Goal: Task Accomplishment & Management: Complete application form

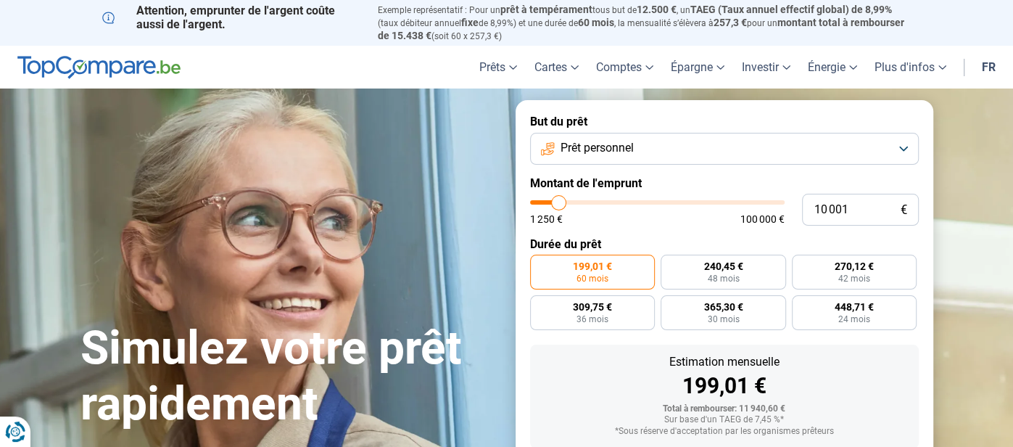
click at [803, 348] on div "Estimation mensuelle 199,01 € Total à rembourser: 11 940,60 € Sur base d'un TAE…" at bounding box center [724, 396] width 389 height 104
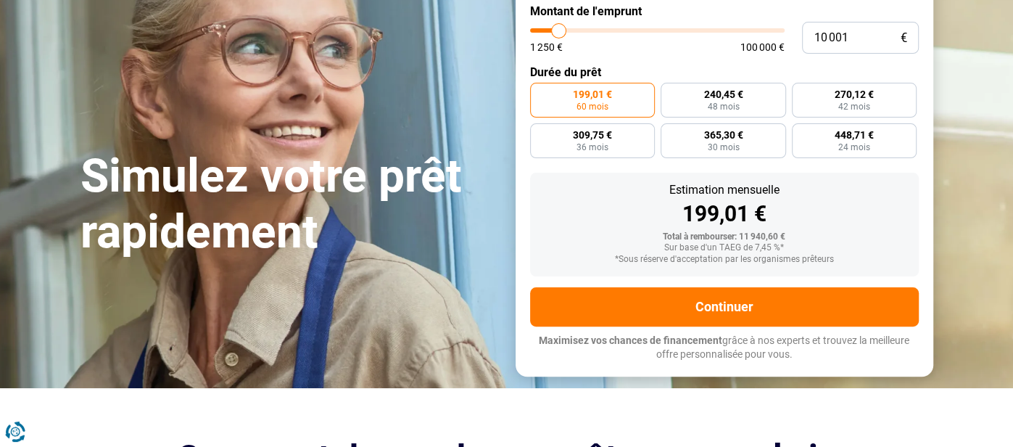
scroll to position [173, 0]
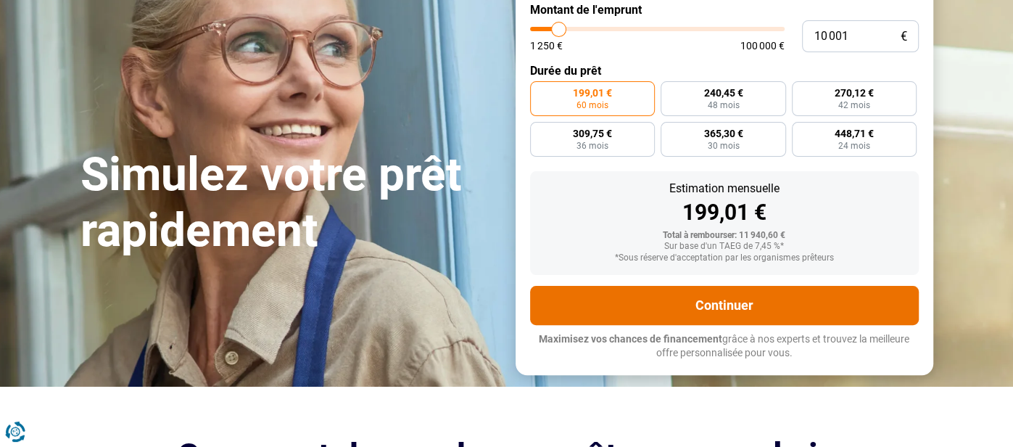
click at [693, 302] on button "Continuer" at bounding box center [724, 305] width 389 height 39
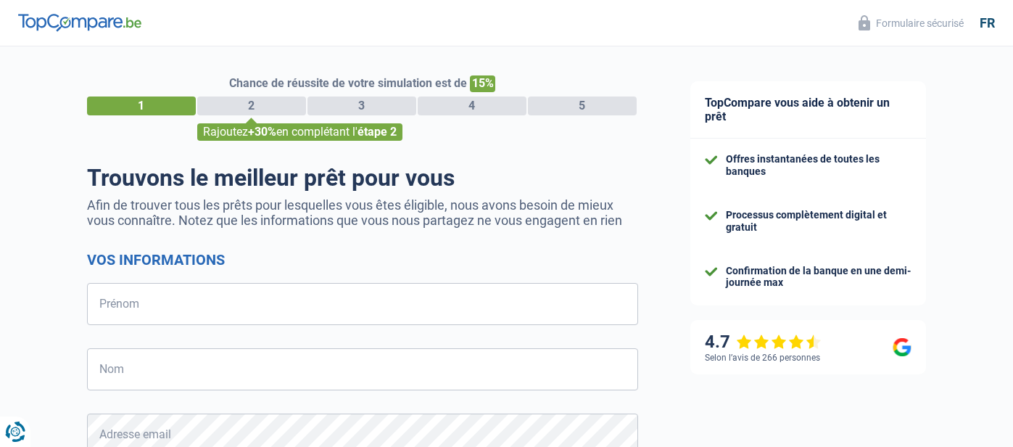
select select "32"
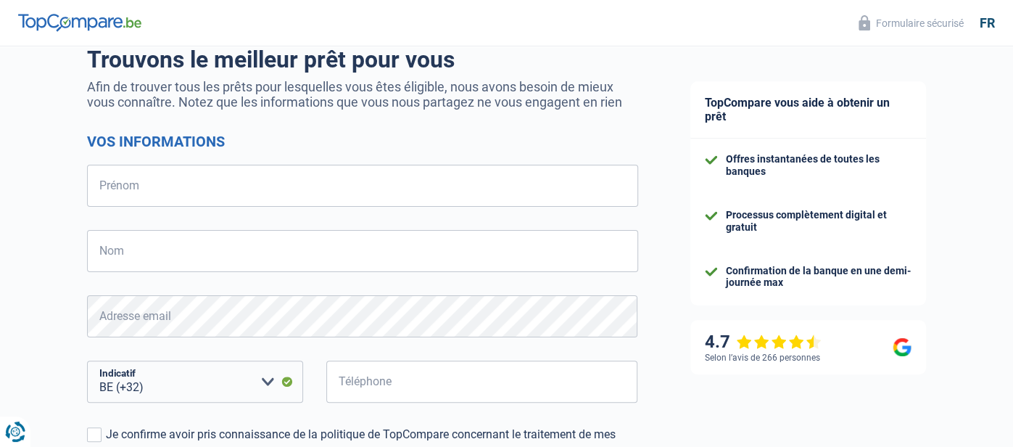
scroll to position [144, 0]
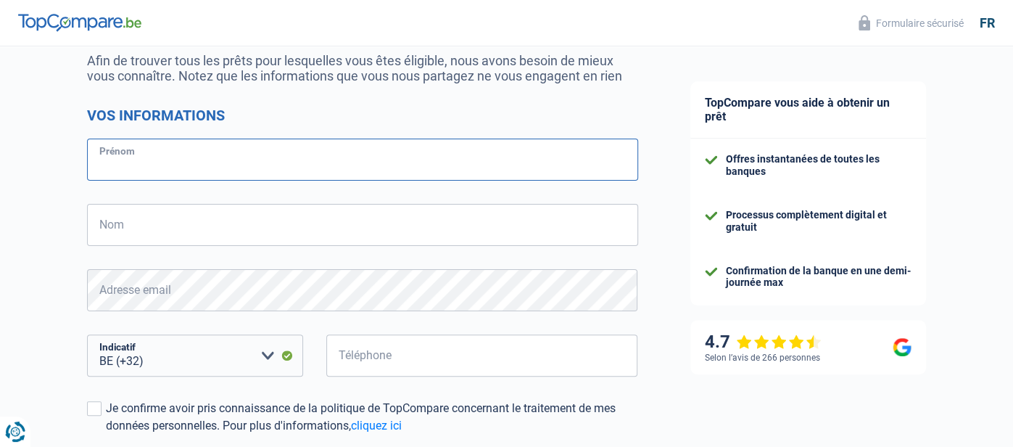
click at [140, 157] on input "Prénom" at bounding box center [362, 159] width 551 height 42
type input "[PERSON_NAME]"
click at [110, 221] on input "Nom" at bounding box center [362, 225] width 551 height 42
type input "Testelmans"
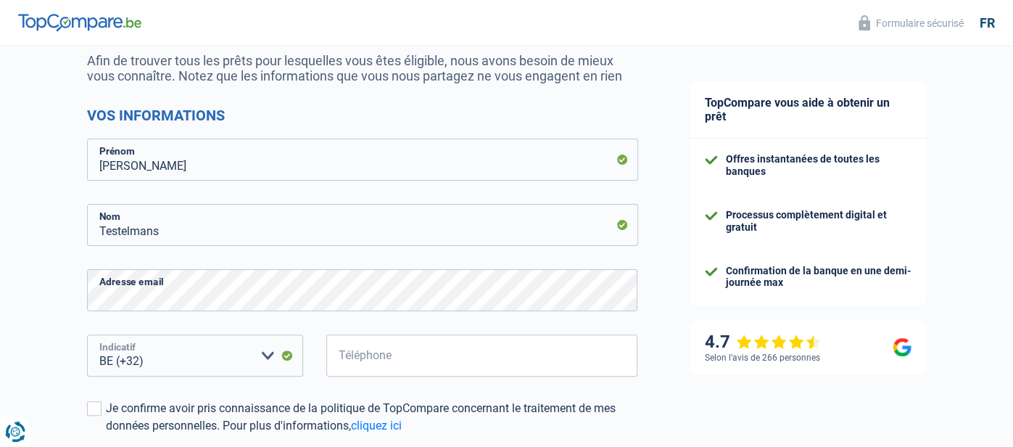
click at [156, 357] on select "BE (+32) LU (+352) Veuillez sélectionner une option" at bounding box center [195, 355] width 216 height 42
click at [87, 334] on select "BE (+32) LU (+352) Veuillez sélectionner une option" at bounding box center [195, 355] width 216 height 42
click at [153, 362] on select "BE (+32) LU (+352) Veuillez sélectionner une option" at bounding box center [195, 355] width 216 height 42
click at [87, 334] on select "BE (+32) LU (+352) Veuillez sélectionner une option" at bounding box center [195, 355] width 216 height 42
click at [136, 382] on div "BE (+32) LU (+352) Veuillez sélectionner une option Indicatif" at bounding box center [195, 366] width 238 height 65
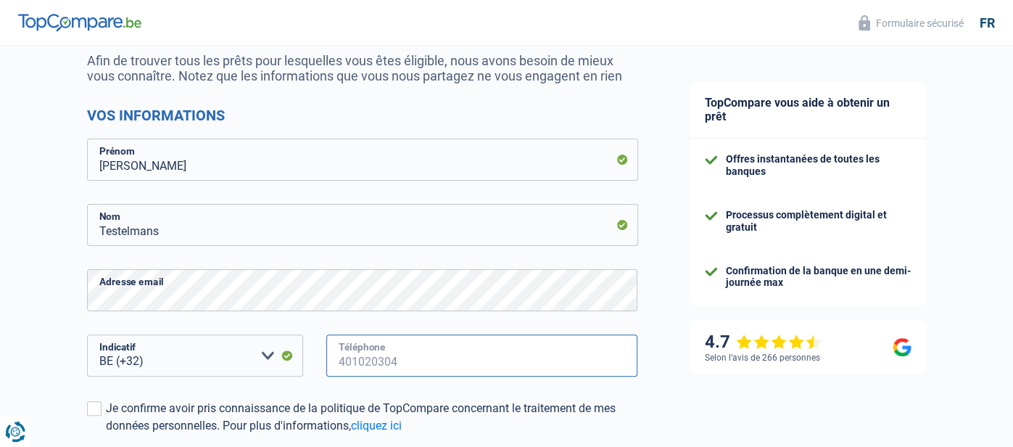
click at [387, 350] on input "Téléphone" at bounding box center [482, 355] width 312 height 42
type input "0"
type input "497904808"
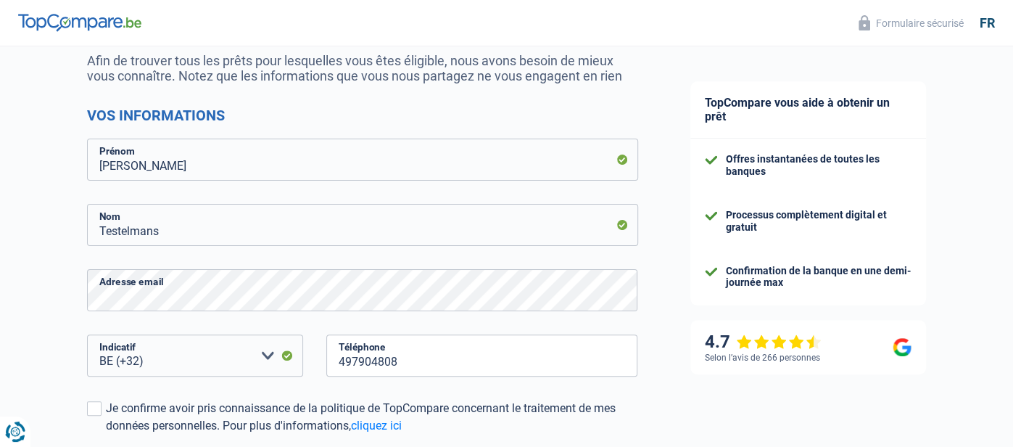
click at [675, 426] on div "TopCompare vous aide à obtenir un prêt Offres instantanées de toutes les banque…" at bounding box center [838, 273] width 349 height 742
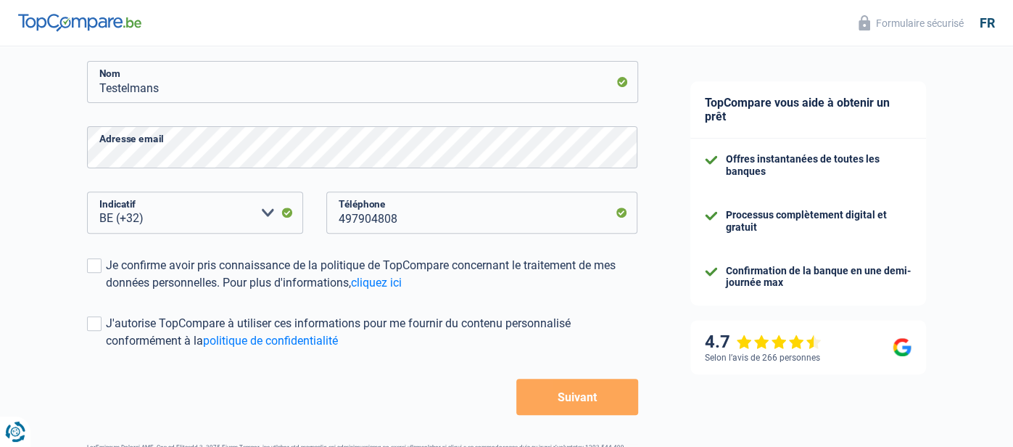
scroll to position [289, 0]
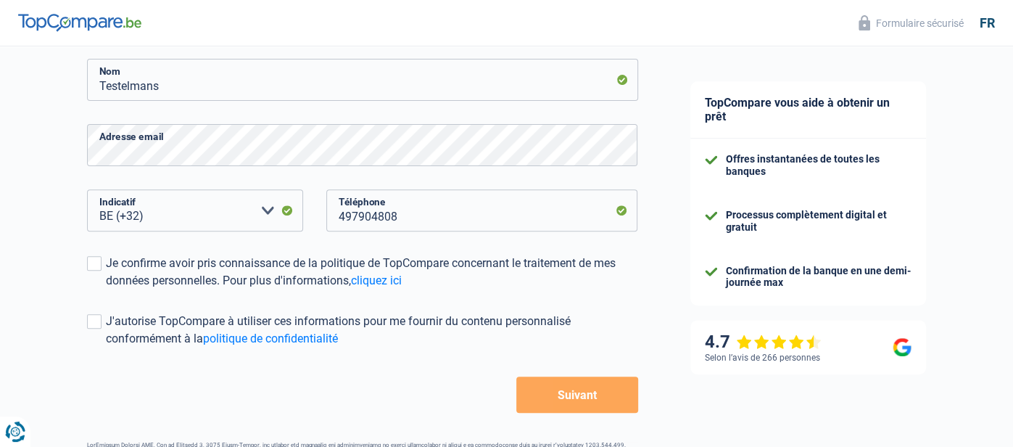
click at [582, 402] on button "Suivant" at bounding box center [576, 394] width 121 height 36
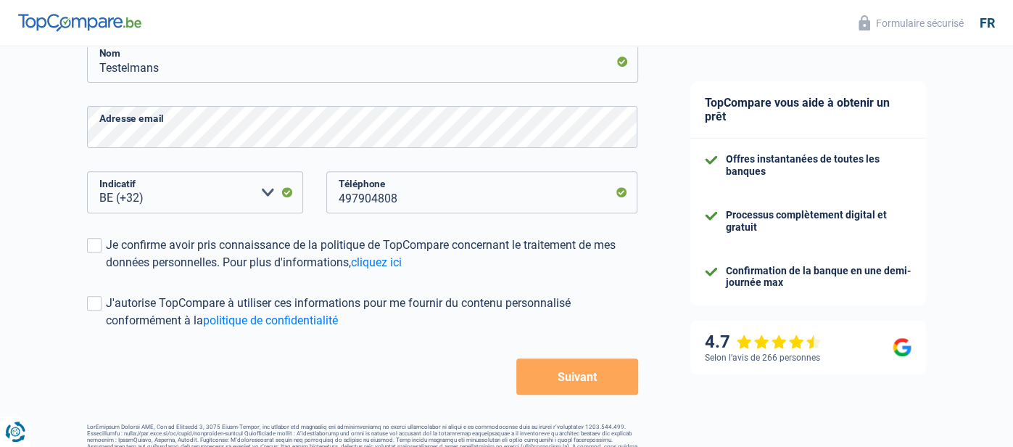
scroll to position [336, 0]
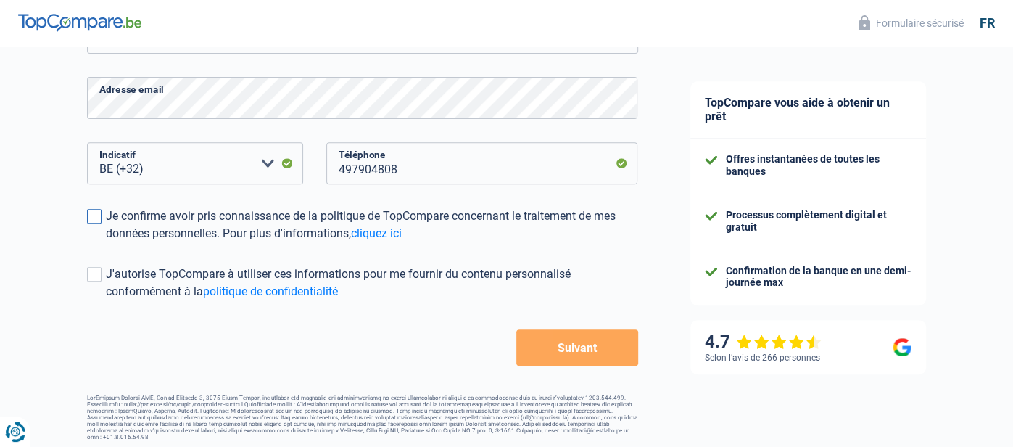
click at [92, 222] on span at bounding box center [94, 216] width 14 height 14
click at [106, 242] on input "Je confirme avoir pris connaissance de la politique de TopCompare concernant le…" at bounding box center [106, 242] width 0 height 0
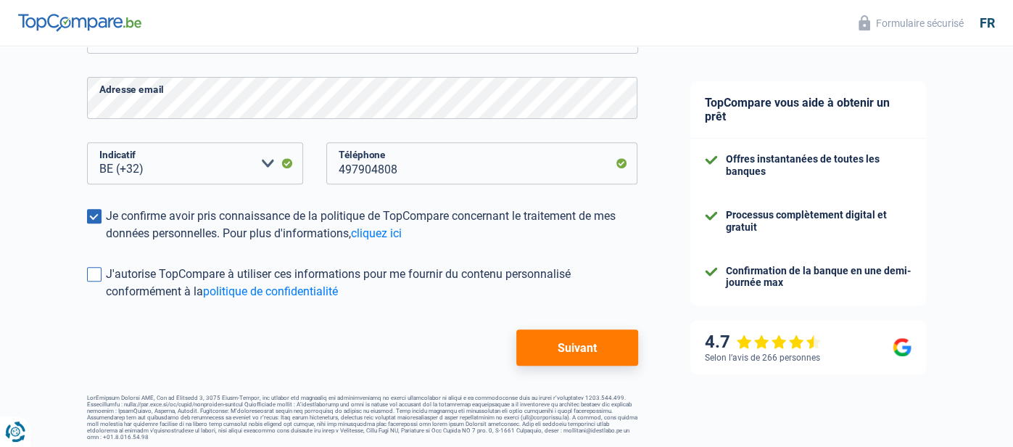
click at [98, 273] on span at bounding box center [94, 274] width 14 height 14
click at [106, 300] on input "J'autorise TopCompare à utiliser ces informations pour me fournir du contenu pe…" at bounding box center [106, 300] width 0 height 0
click at [602, 342] on button "Suivant" at bounding box center [576, 347] width 121 height 36
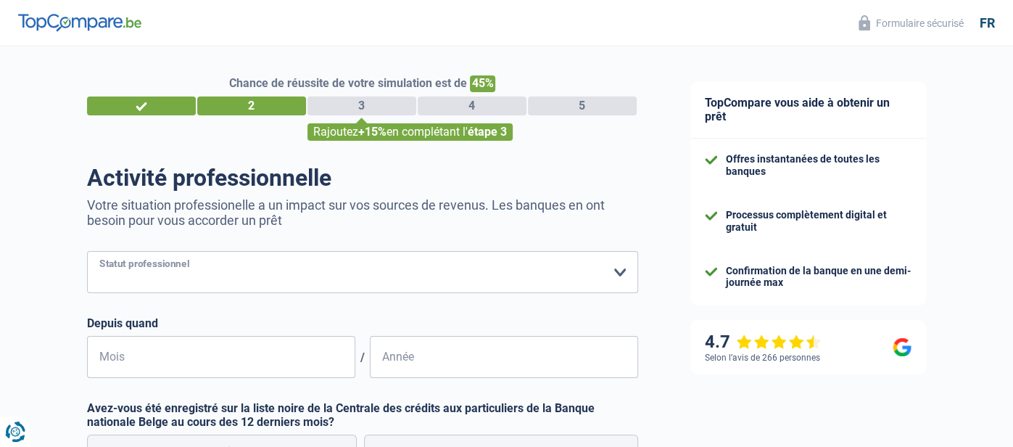
click at [621, 277] on select "Ouvrier Employé privé Employé public Invalide Indépendant Pensionné Chômeur Mut…" at bounding box center [362, 272] width 551 height 42
select select "worker"
click at [87, 251] on select "Ouvrier Employé privé Employé public Invalide Indépendant Pensionné Chômeur Mut…" at bounding box center [362, 272] width 551 height 42
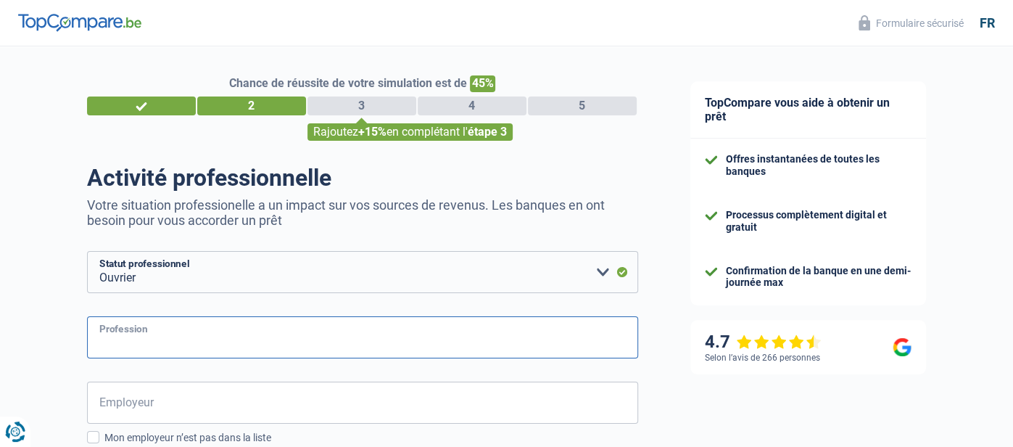
click at [172, 332] on input "Profession" at bounding box center [362, 337] width 551 height 42
type input "laveur de vitres"
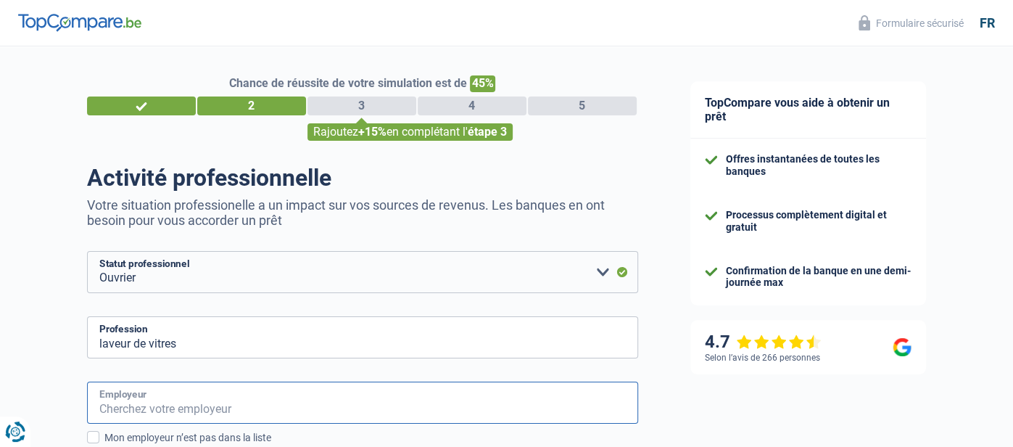
click at [146, 410] on input "Employeur" at bounding box center [362, 402] width 551 height 42
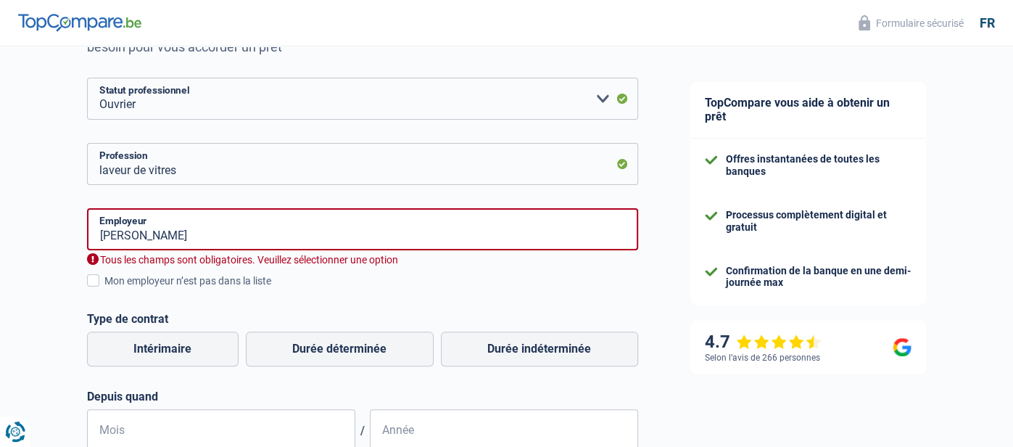
scroll to position [202, 0]
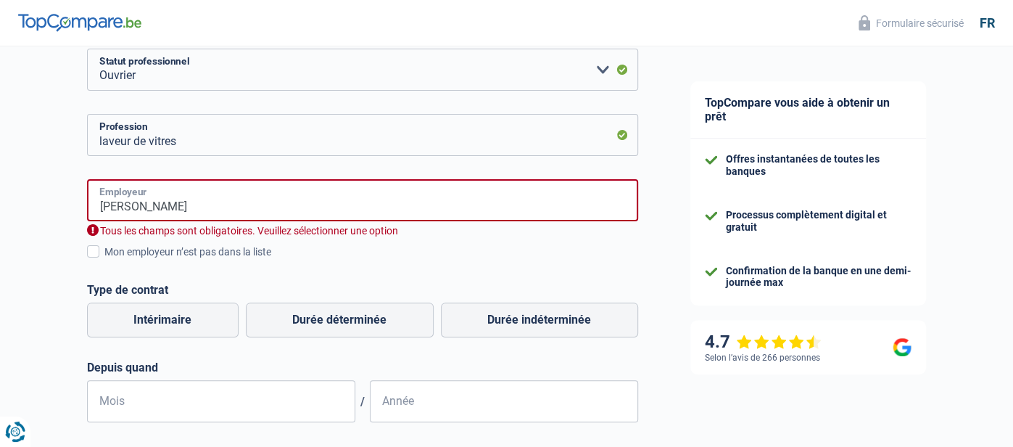
click at [159, 199] on input "[PERSON_NAME]" at bounding box center [362, 200] width 551 height 42
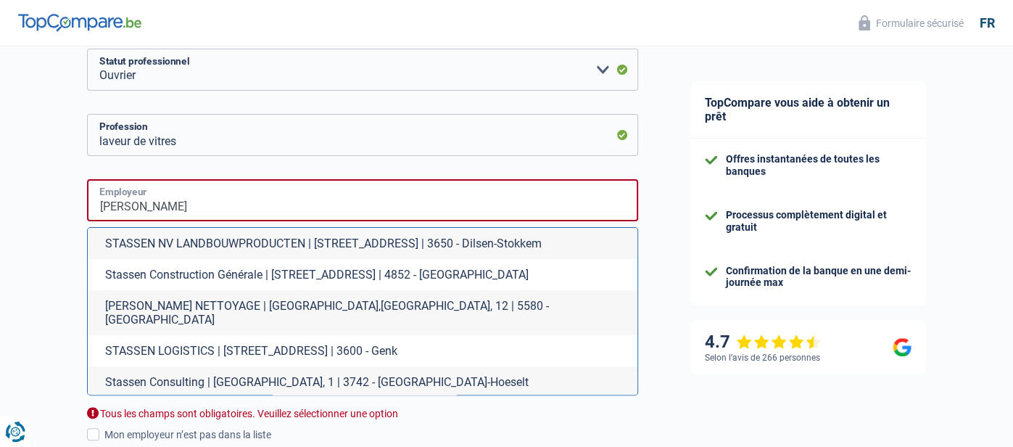
click at [159, 199] on input "[PERSON_NAME]" at bounding box center [362, 200] width 551 height 42
click at [175, 306] on li "[PERSON_NAME] NETTOYAGE | [GEOGRAPHIC_DATA],[GEOGRAPHIC_DATA], 12 | 5580 - [GEO…" at bounding box center [362, 312] width 549 height 45
type input "[PERSON_NAME] NETTOYAGE | [GEOGRAPHIC_DATA],[GEOGRAPHIC_DATA], 12 | 5580 - [GEO…"
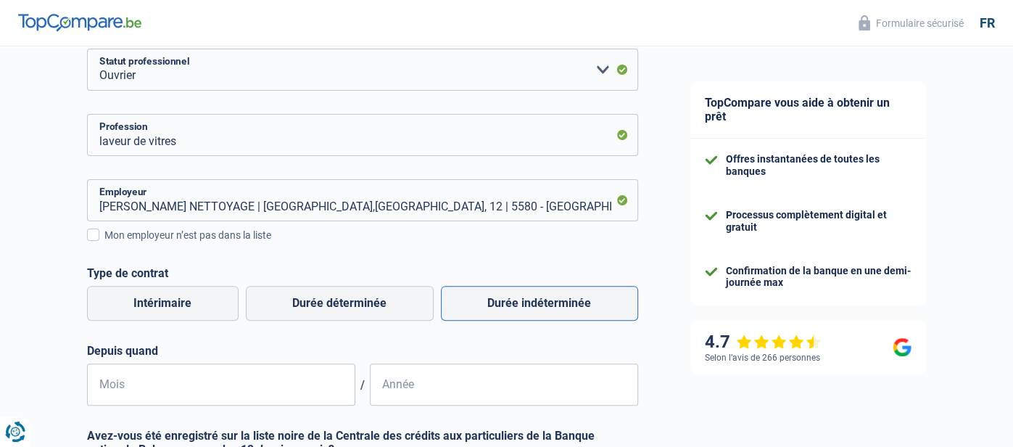
click at [522, 314] on label "Durée indéterminée" at bounding box center [539, 303] width 197 height 35
click at [522, 314] on input "Durée indéterminée" at bounding box center [539, 303] width 197 height 35
radio input "true"
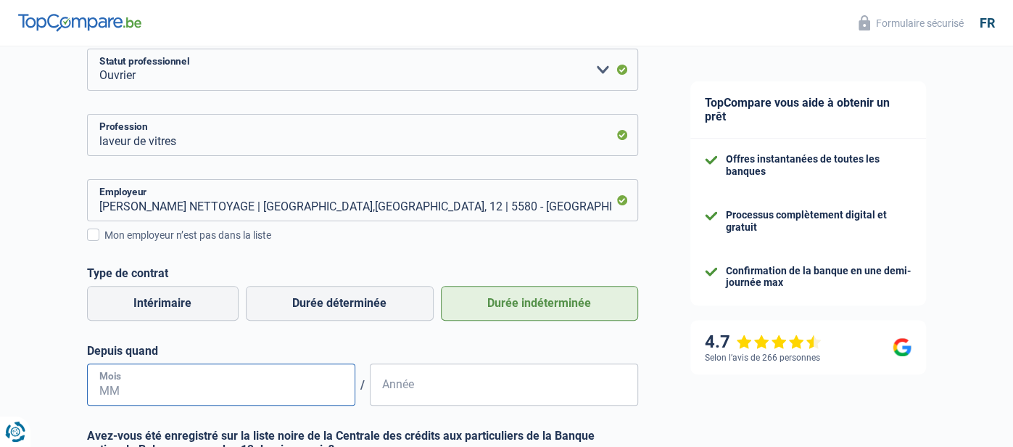
click at [213, 385] on input "Mois" at bounding box center [221, 384] width 268 height 42
click at [401, 386] on input "Année" at bounding box center [504, 384] width 268 height 42
type input "2022"
click at [119, 381] on input "Mois" at bounding box center [221, 384] width 268 height 42
type input "5"
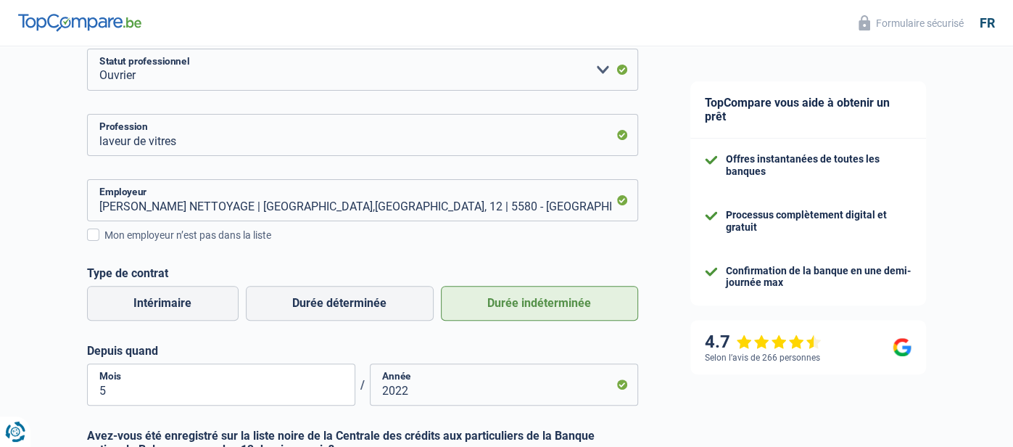
click at [683, 407] on div "TopCompare vous aide à obtenir un prêt Offres instantanées de toutes les banque…" at bounding box center [838, 276] width 349 height 864
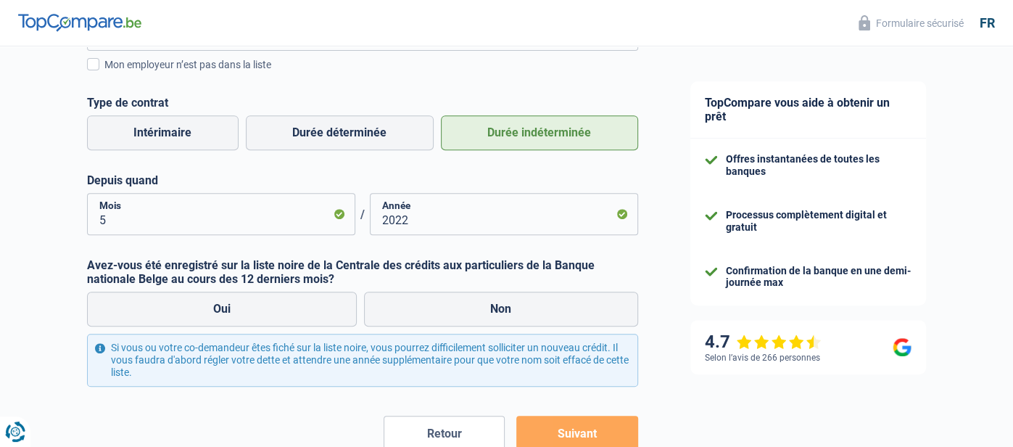
scroll to position [376, 0]
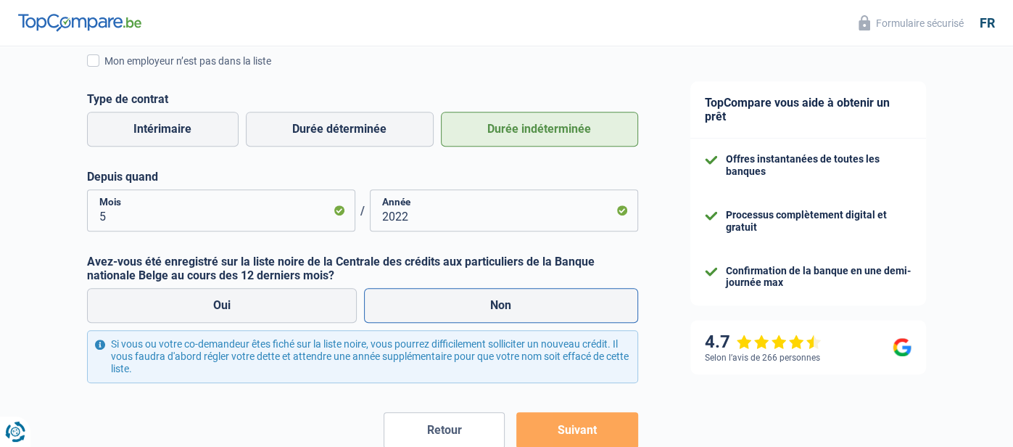
click at [509, 306] on label "Non" at bounding box center [501, 305] width 274 height 35
click at [509, 306] on input "Non" at bounding box center [501, 305] width 274 height 35
radio input "true"
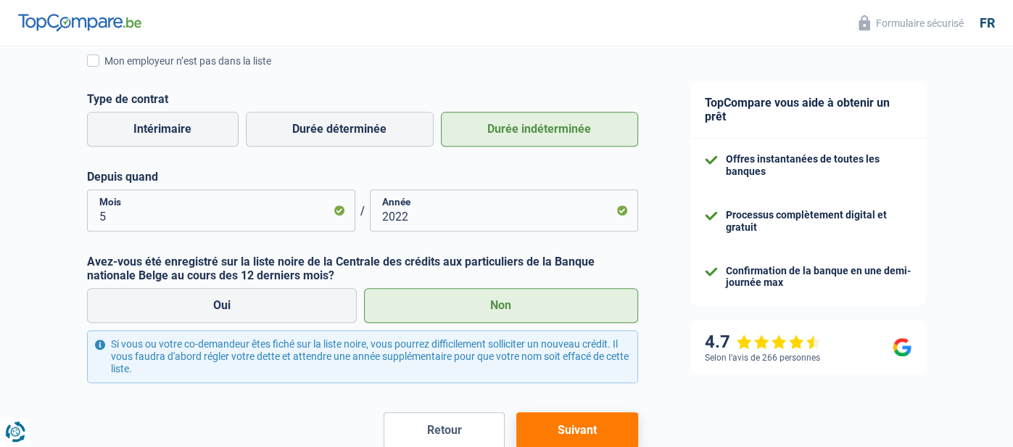
click at [584, 425] on button "Suivant" at bounding box center [576, 430] width 121 height 36
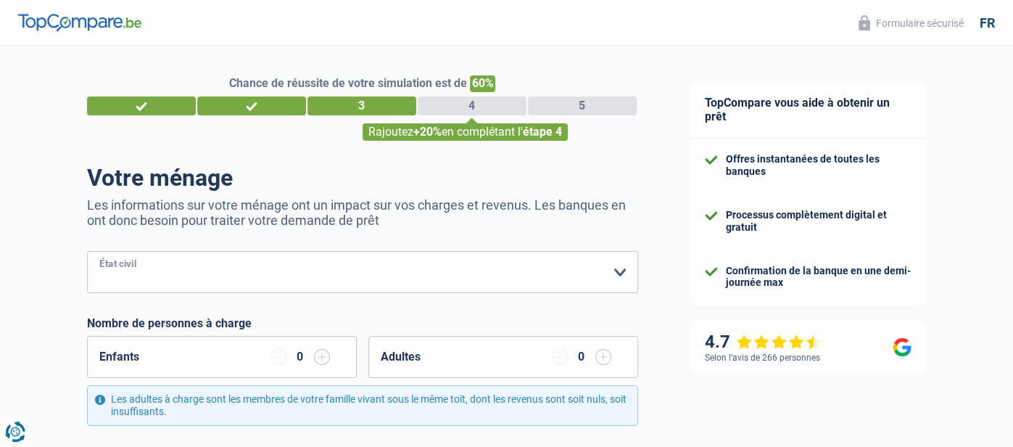
click at [618, 273] on select "[PERSON_NAME](e) Cohabitant(e) légal(e) Divorcé(e) Veuf(ve) Séparé (de fait) Ve…" at bounding box center [362, 272] width 551 height 42
select select "single"
click at [87, 251] on select "[PERSON_NAME](e) Cohabitant(e) légal(e) Divorcé(e) Veuf(ve) Séparé (de fait) Ve…" at bounding box center [362, 272] width 551 height 42
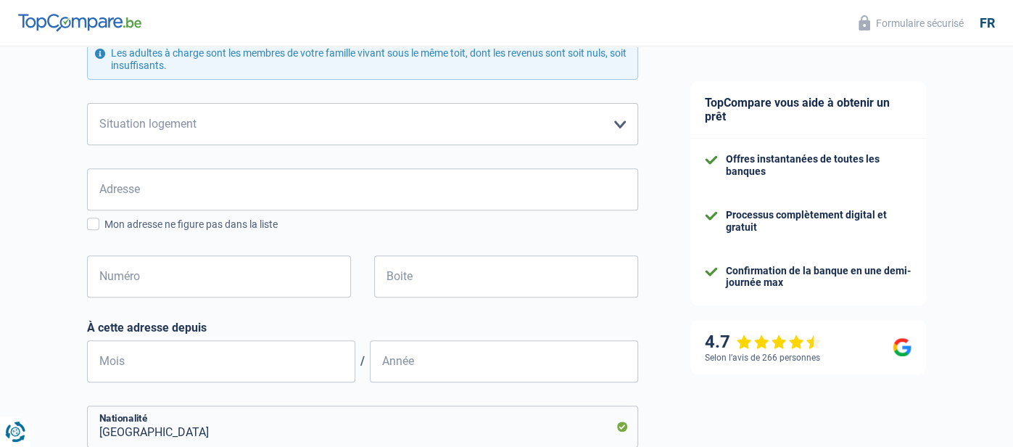
scroll to position [347, 0]
click at [616, 120] on select "Locataire Propriétaire avec prêt hypothécaire Propriétaire sans prêt hypothécai…" at bounding box center [362, 122] width 551 height 42
select select "ownerWithMortgage"
click at [87, 101] on select "Locataire Propriétaire avec prêt hypothécaire Propriétaire sans prêt hypothécai…" at bounding box center [362, 122] width 551 height 42
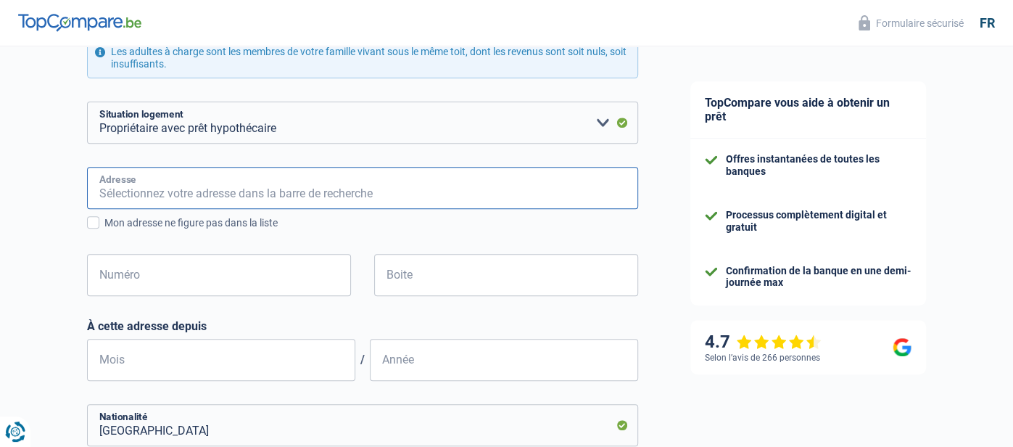
click at [534, 199] on input "Adresse" at bounding box center [362, 188] width 551 height 42
click at [229, 192] on input "Allée de la Taille des Rys, 5540, Hastière, BE" at bounding box center [362, 188] width 551 height 42
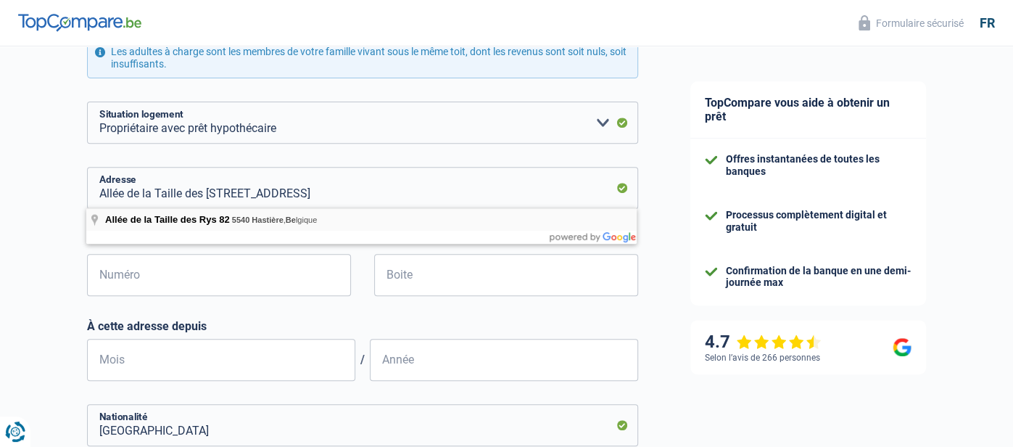
type input "Allée de la Taille des Rys, 5540, Hastière, BE"
type input "82"
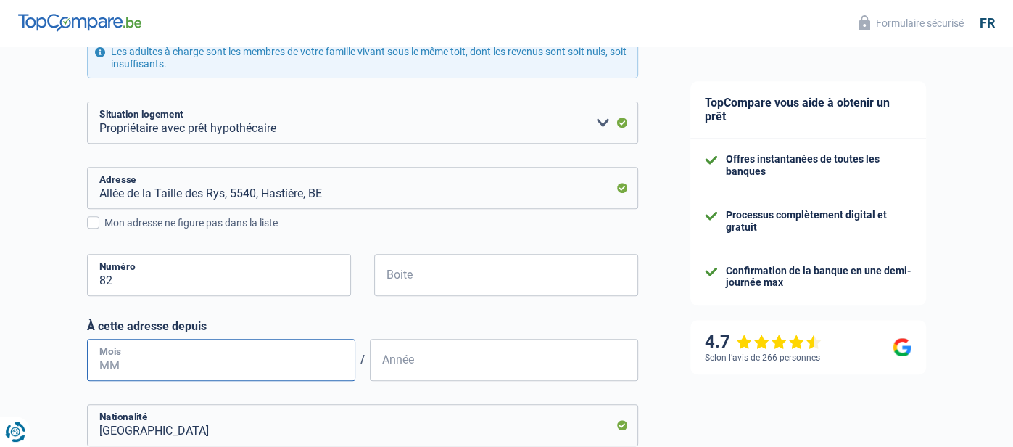
click at [138, 360] on input "Mois" at bounding box center [221, 360] width 268 height 42
type input "09"
click at [406, 365] on input "Année" at bounding box center [504, 360] width 268 height 42
type input "2021"
click at [700, 420] on div "TopCompare vous aide à obtenir un prêt Offres instantanées de toutes les banque…" at bounding box center [838, 246] width 349 height 1094
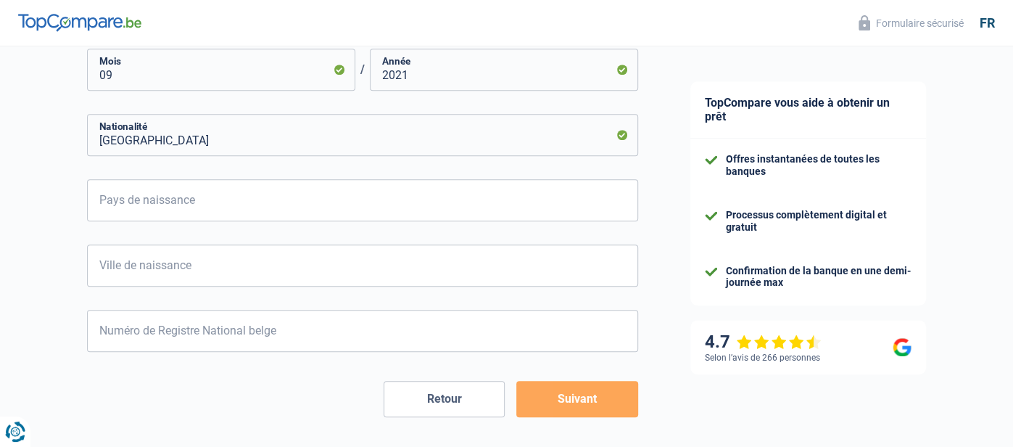
scroll to position [666, 0]
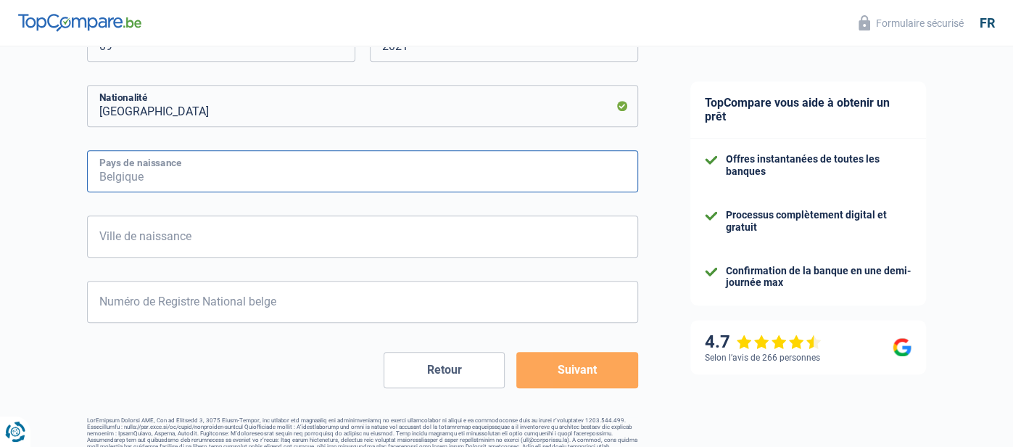
click at [187, 167] on input "Pays de naissance" at bounding box center [362, 171] width 551 height 42
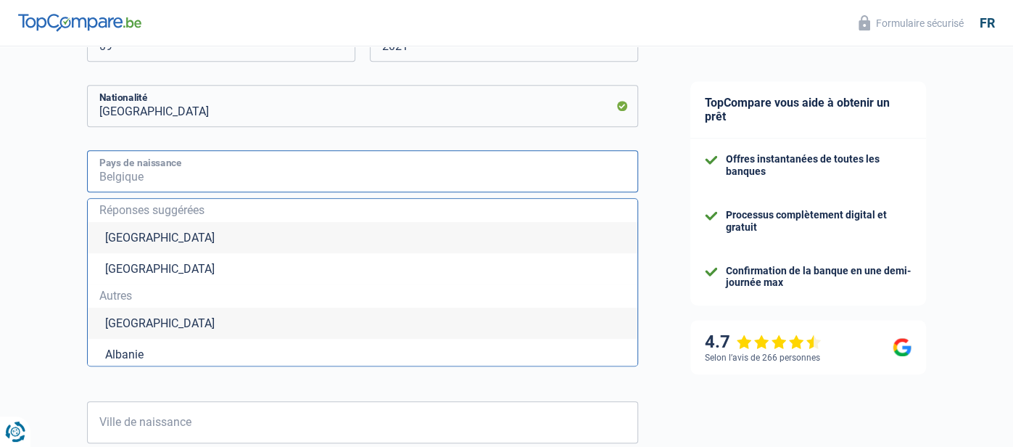
type input "B"
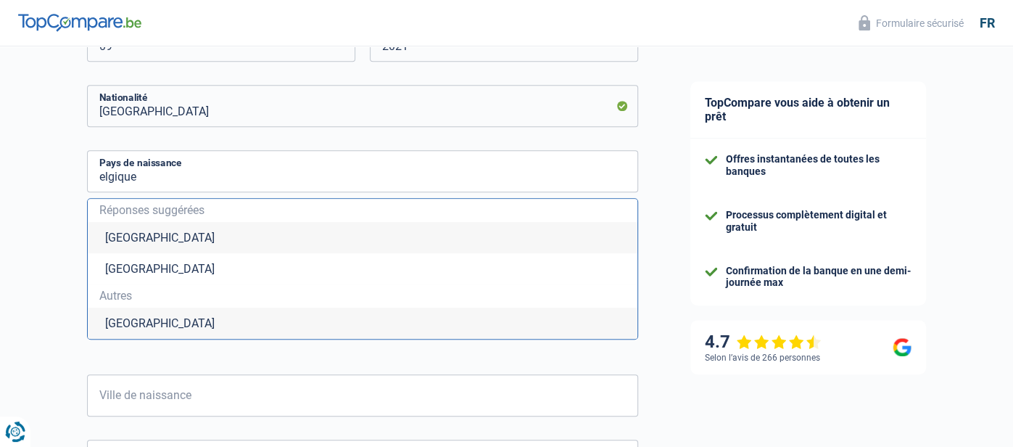
click at [138, 231] on li "[GEOGRAPHIC_DATA]" at bounding box center [362, 237] width 549 height 31
type input "[GEOGRAPHIC_DATA]"
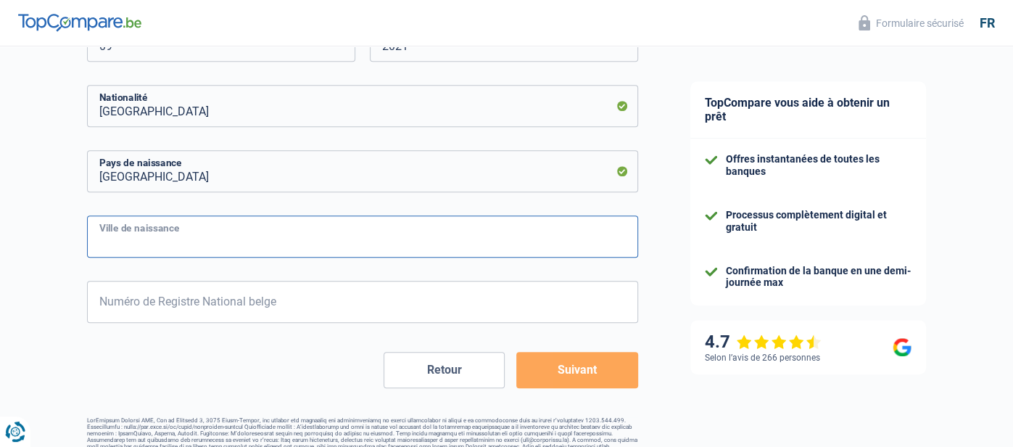
click at [131, 233] on input "Ville de naissance" at bounding box center [362, 236] width 551 height 42
type input "Ottignies"
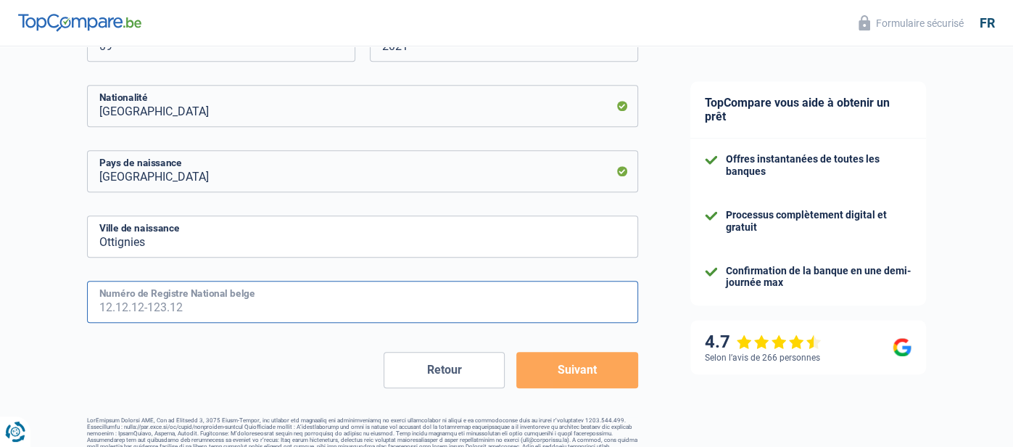
click at [128, 298] on input "Numéro de Registre National belge" at bounding box center [362, 302] width 551 height 42
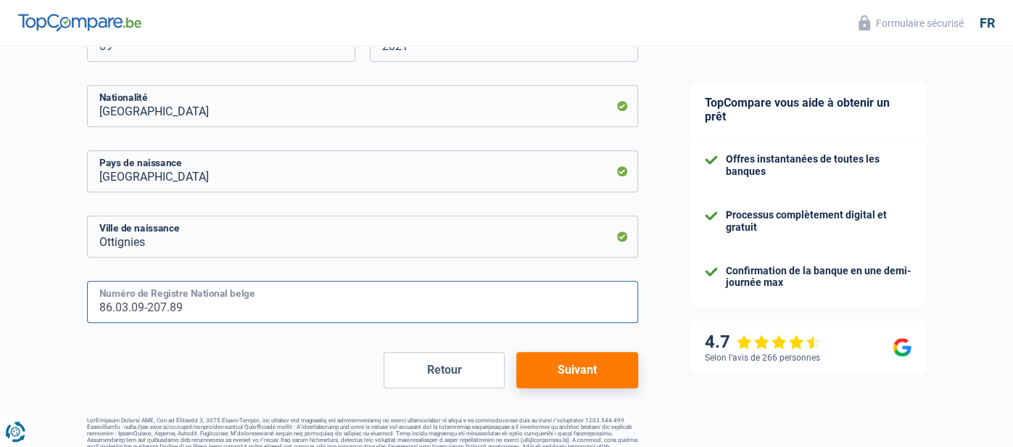
type input "86.03.09-207.89"
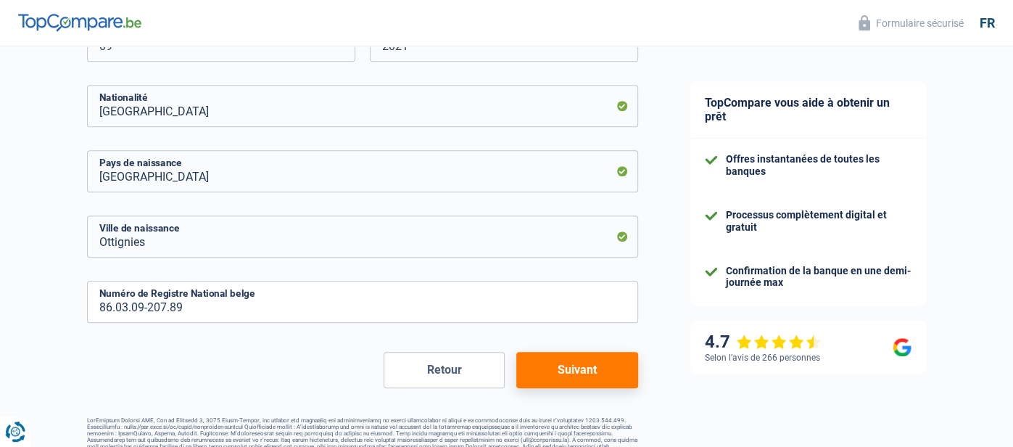
click at [609, 370] on button "Suivant" at bounding box center [576, 370] width 121 height 36
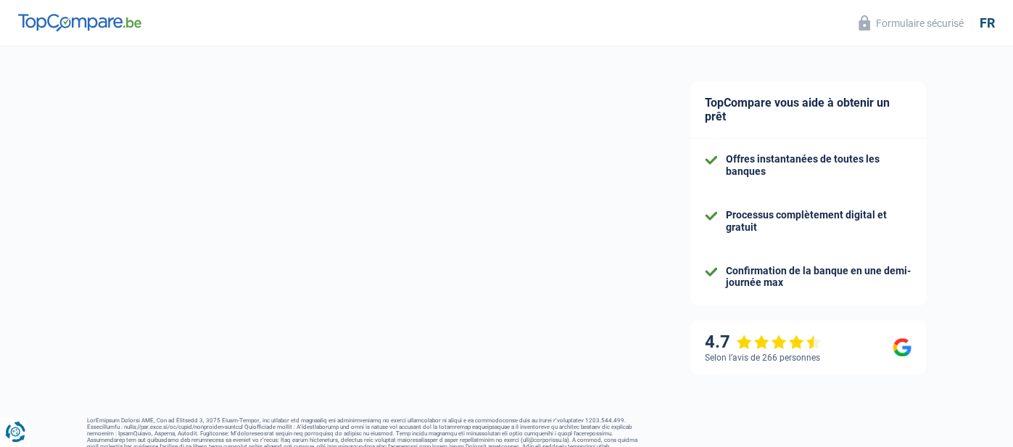
select select "netSalary"
select select "mortgage"
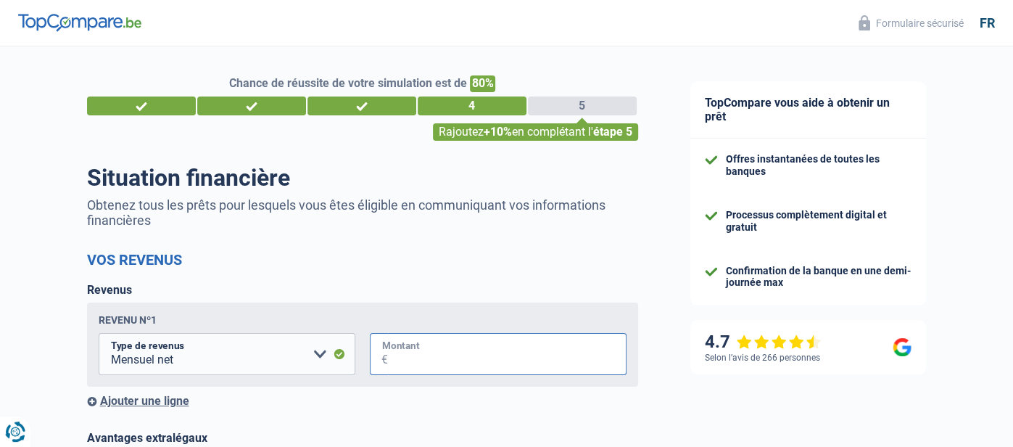
click at [403, 352] on input "Montant" at bounding box center [507, 354] width 238 height 42
type input "2.100"
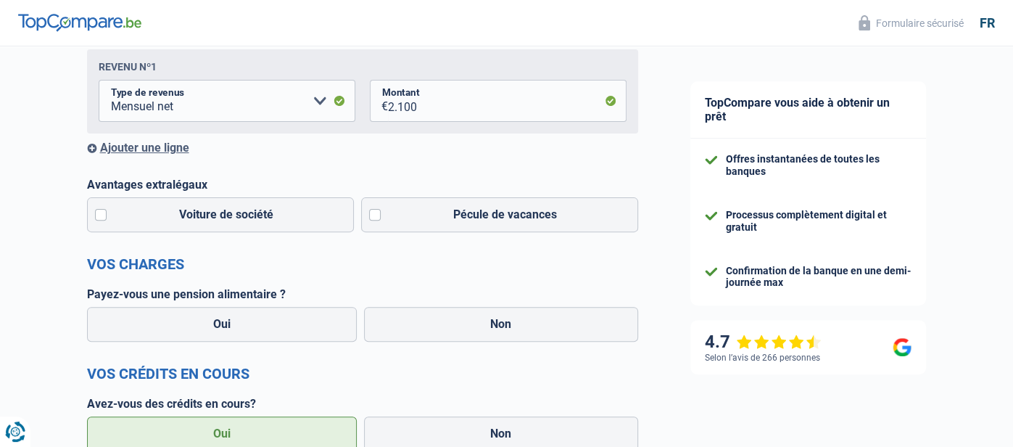
scroll to position [260, 0]
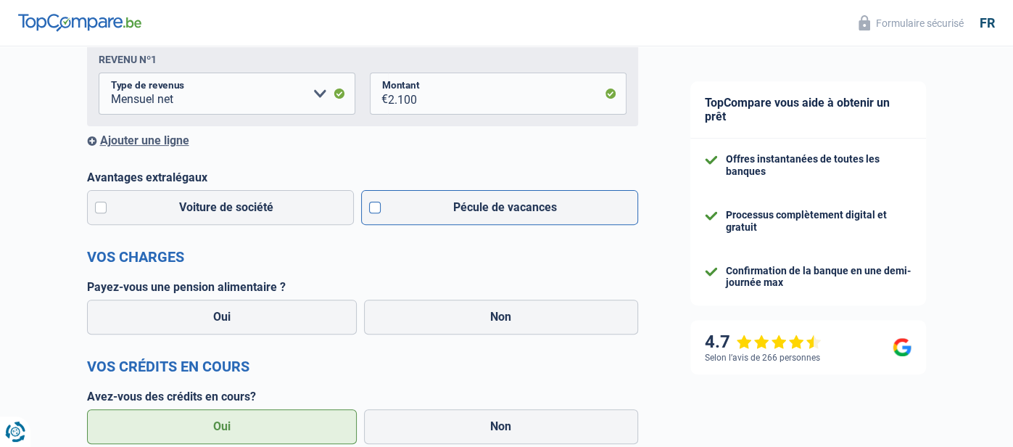
click at [375, 208] on label "Pécule de vacances" at bounding box center [499, 207] width 277 height 35
click at [375, 208] on input "Pécule de vacances" at bounding box center [499, 207] width 277 height 35
checkbox input "true"
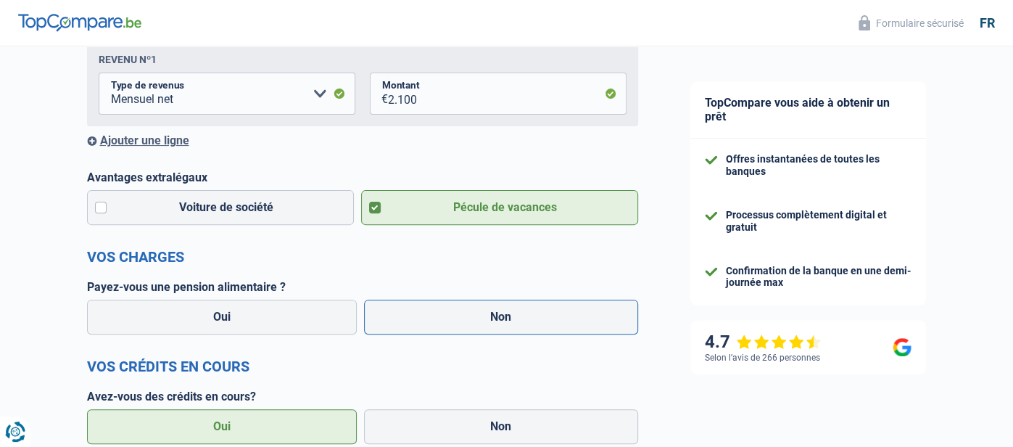
click at [495, 312] on label "Non" at bounding box center [501, 316] width 274 height 35
click at [495, 312] on input "Non" at bounding box center [501, 316] width 274 height 35
radio input "true"
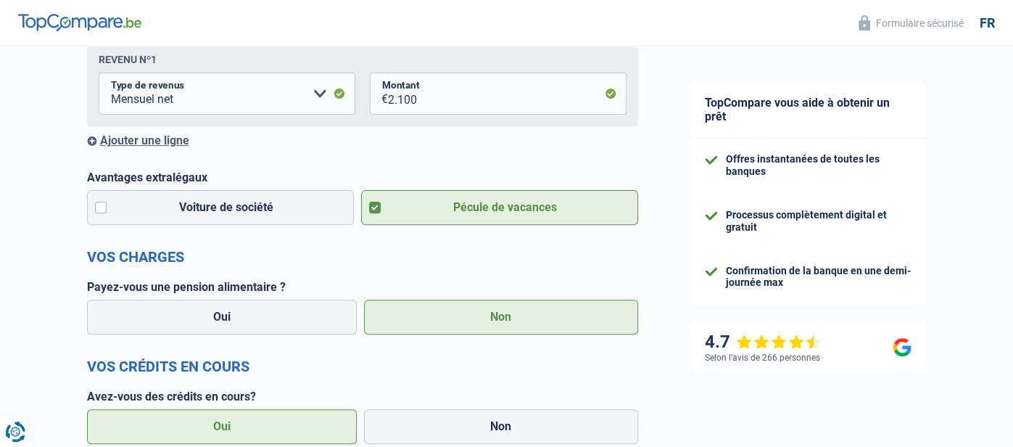
click at [260, 425] on label "Oui" at bounding box center [222, 426] width 270 height 35
click at [260, 425] on input "Oui" at bounding box center [222, 426] width 270 height 35
click at [364, 409] on input "Non" at bounding box center [501, 426] width 274 height 35
radio input "true"
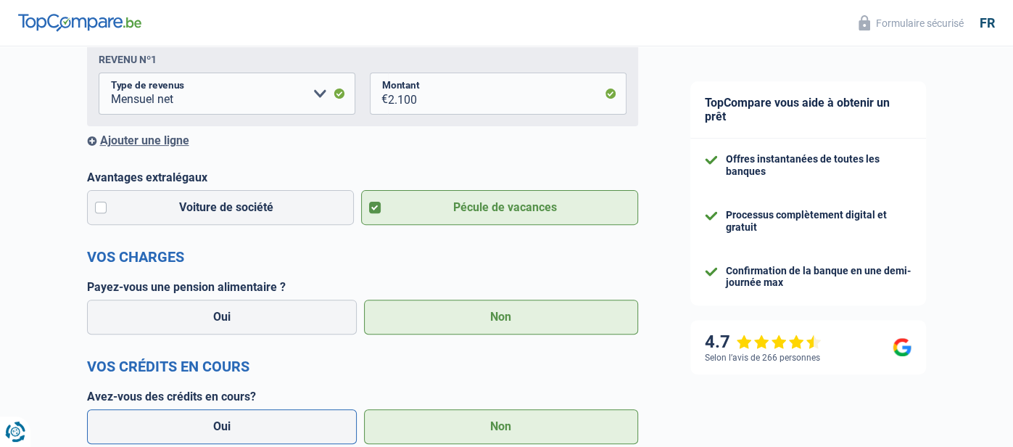
click at [87, 409] on input "Oui" at bounding box center [222, 426] width 270 height 35
radio input "true"
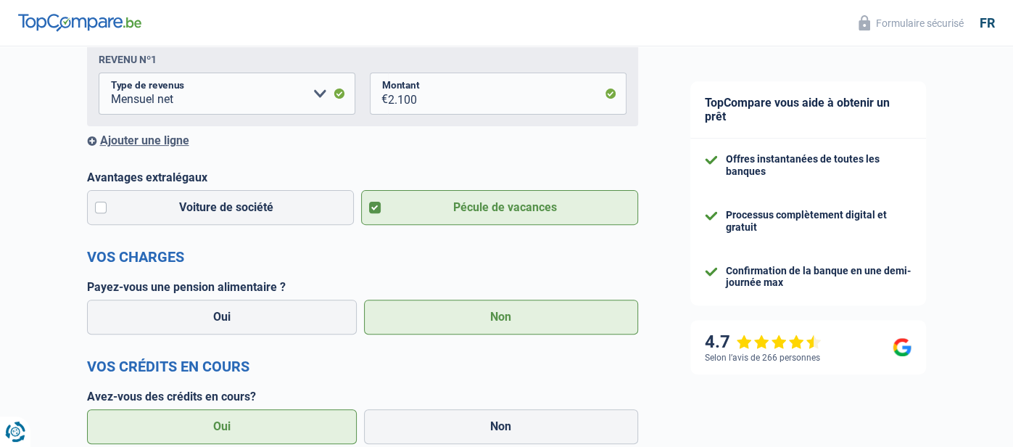
click at [364, 409] on input "Non" at bounding box center [501, 426] width 274 height 35
radio input "true"
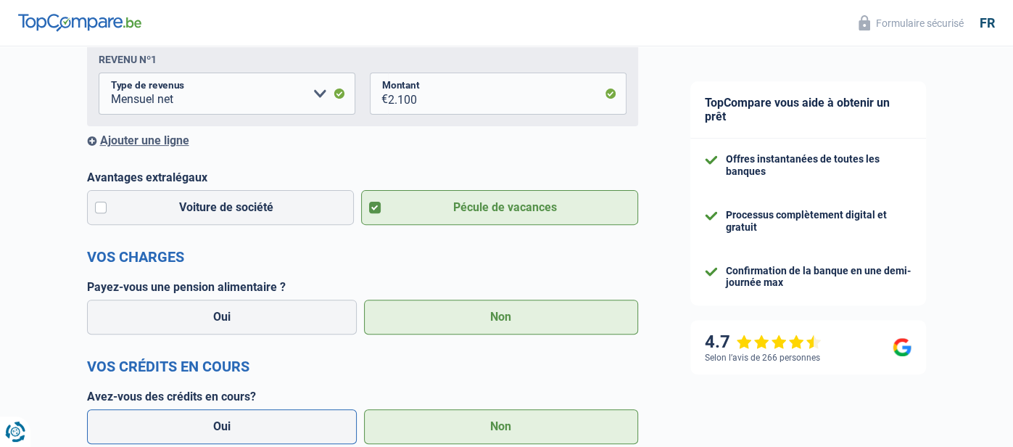
select select "mortgage"
click at [696, 391] on div "TopCompare vous aide à obtenir un prêt Offres instantanées de toutes les banque…" at bounding box center [838, 291] width 349 height 1011
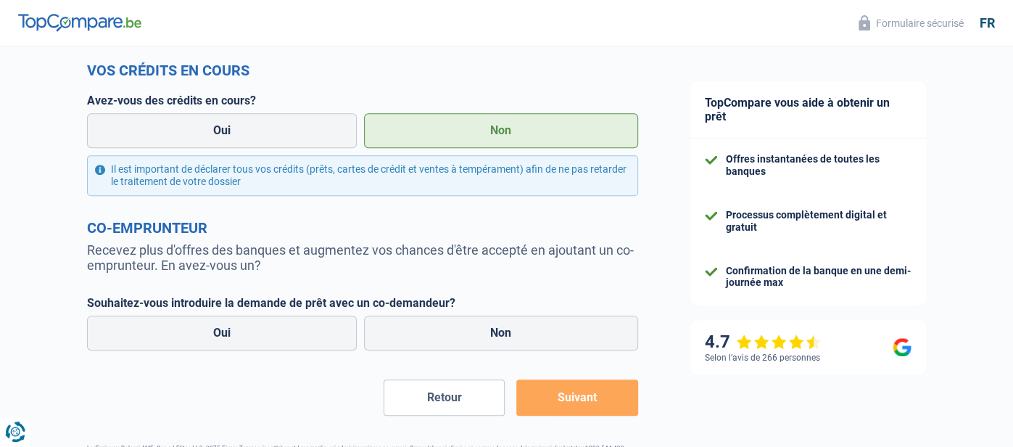
scroll to position [602, 0]
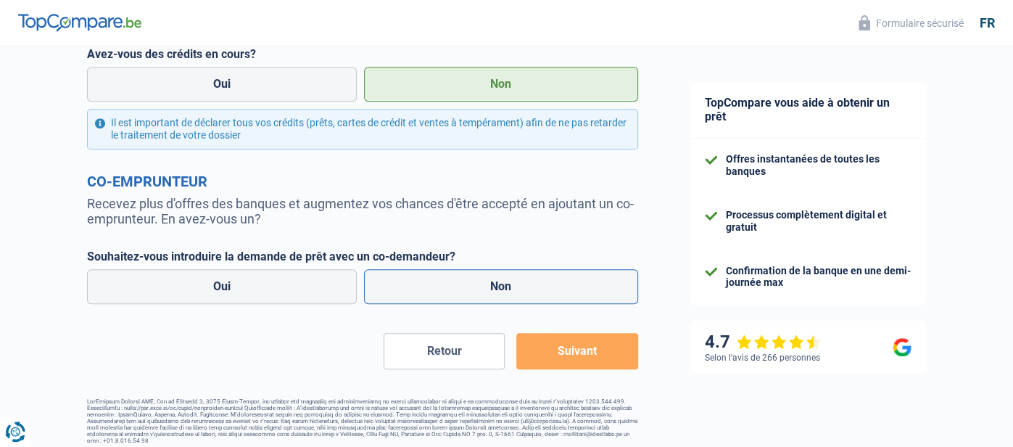
click at [573, 283] on label "Non" at bounding box center [501, 286] width 274 height 35
click at [573, 283] on input "Non" at bounding box center [501, 286] width 274 height 35
radio input "true"
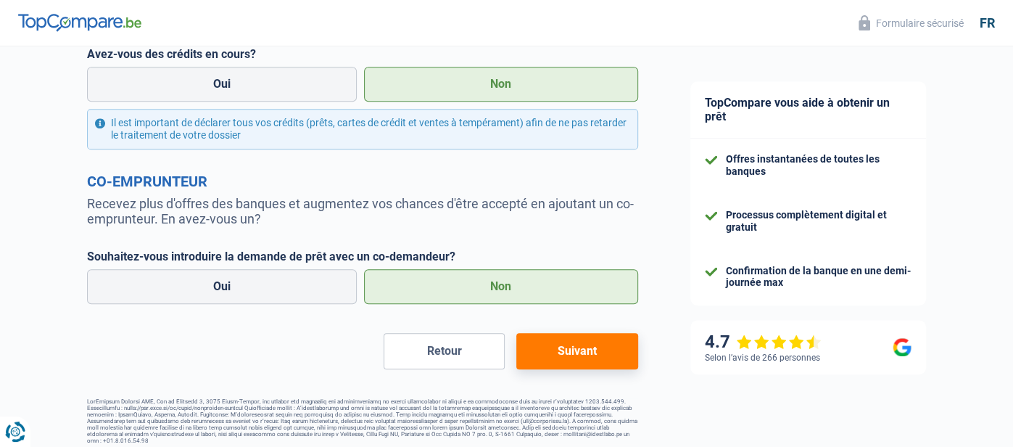
click at [576, 354] on button "Suivant" at bounding box center [576, 351] width 121 height 36
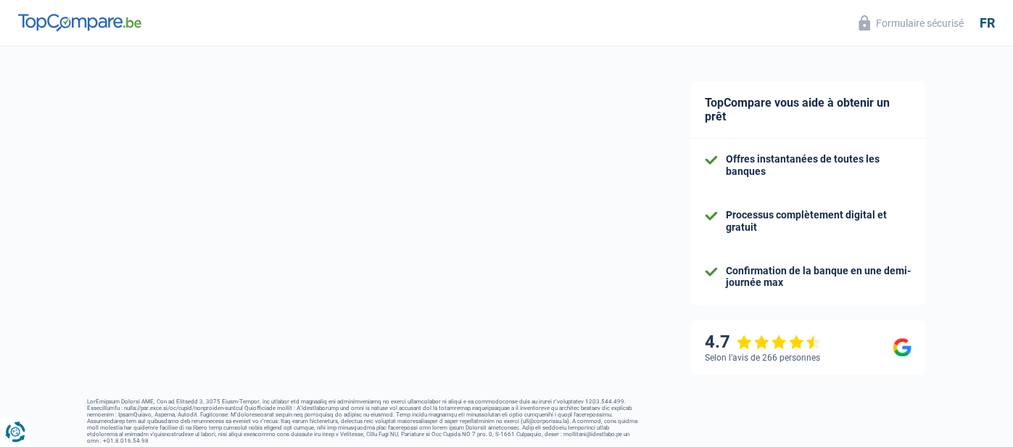
select select "60"
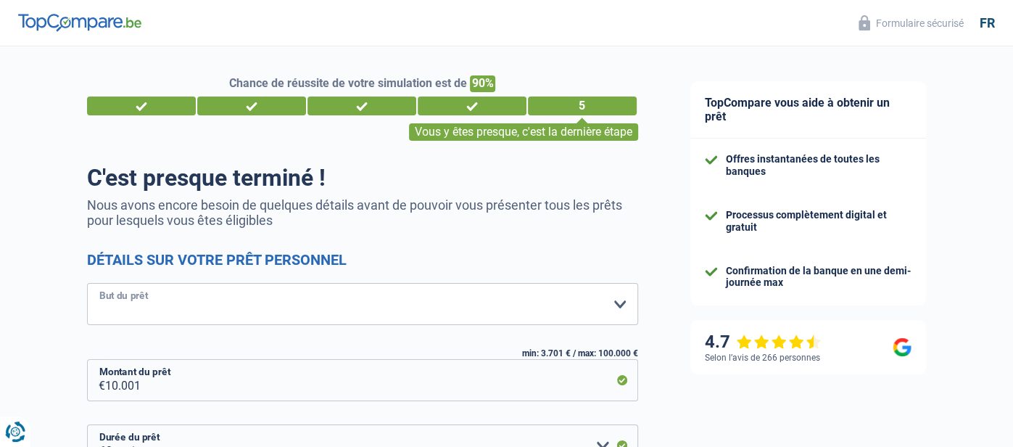
click at [615, 307] on select "Confort maison: meubles, textile, peinture, électroménager, outillage non-profe…" at bounding box center [362, 304] width 551 height 42
select select "other"
click at [87, 283] on select "Confort maison: meubles, textile, peinture, électroménager, outillage non-profe…" at bounding box center [362, 304] width 551 height 42
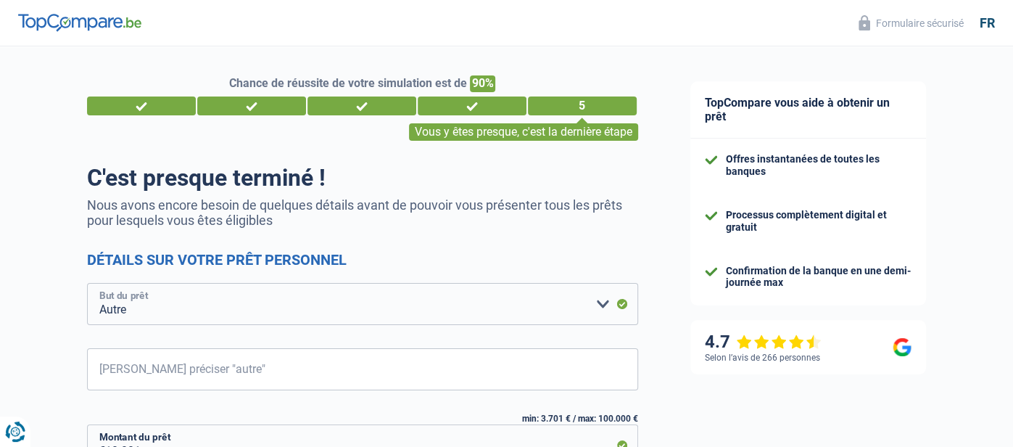
click at [605, 305] on select "Confort maison: meubles, textile, peinture, électroménager, outillage non-profe…" at bounding box center [362, 304] width 551 height 42
click at [87, 283] on select "Confort maison: meubles, textile, peinture, électroménager, outillage non-profe…" at bounding box center [362, 304] width 551 height 42
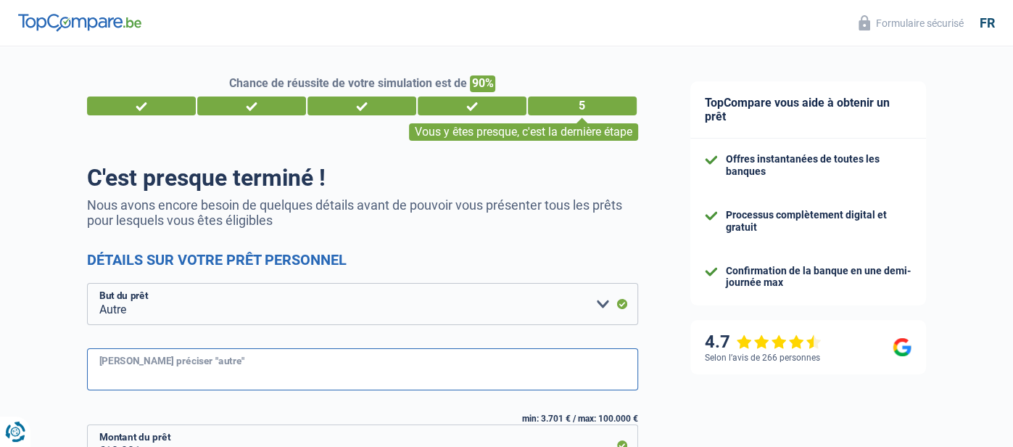
click at [160, 368] on input "[PERSON_NAME] préciser "autre"" at bounding box center [362, 369] width 551 height 42
click at [138, 374] on input "tresorie" at bounding box center [362, 369] width 551 height 42
click at [153, 378] on input "tresorerie" at bounding box center [362, 369] width 551 height 42
click at [213, 375] on input "travaux deja effectues et liquidite" at bounding box center [362, 369] width 551 height 42
click at [270, 376] on input "travaux deja effectues et liquidite" at bounding box center [362, 369] width 551 height 42
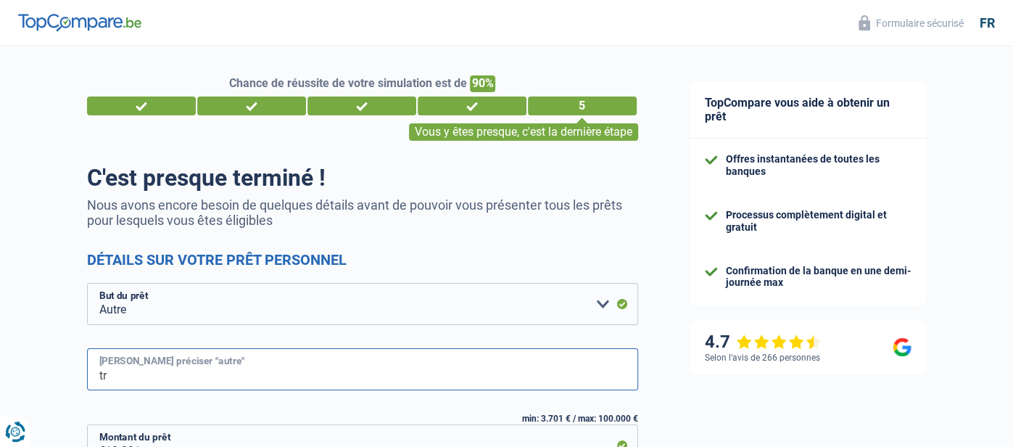
type input "t"
type input "d"
click at [225, 379] on input "travaux suppl et tresorerie" at bounding box center [362, 369] width 551 height 42
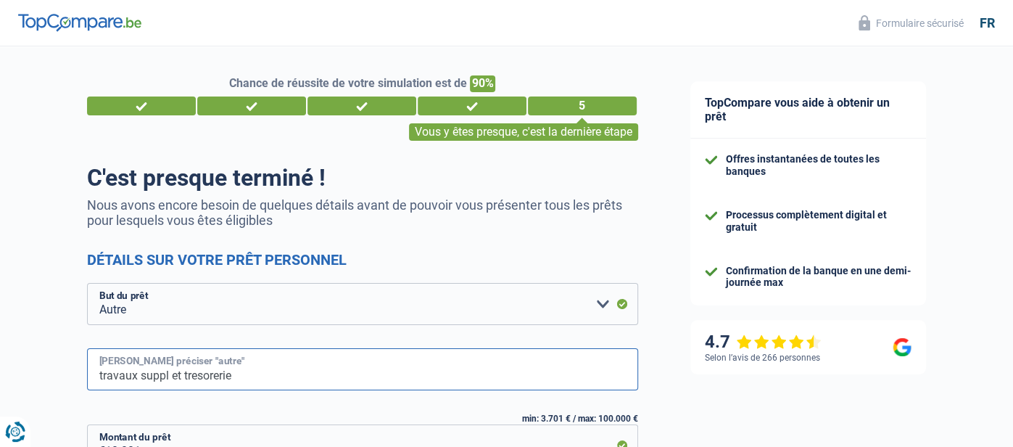
click at [246, 375] on input "travaux suppl et tresorerie" at bounding box center [362, 369] width 551 height 42
click at [209, 377] on input "travaux suppl et tresorerie" at bounding box center [362, 369] width 551 height 42
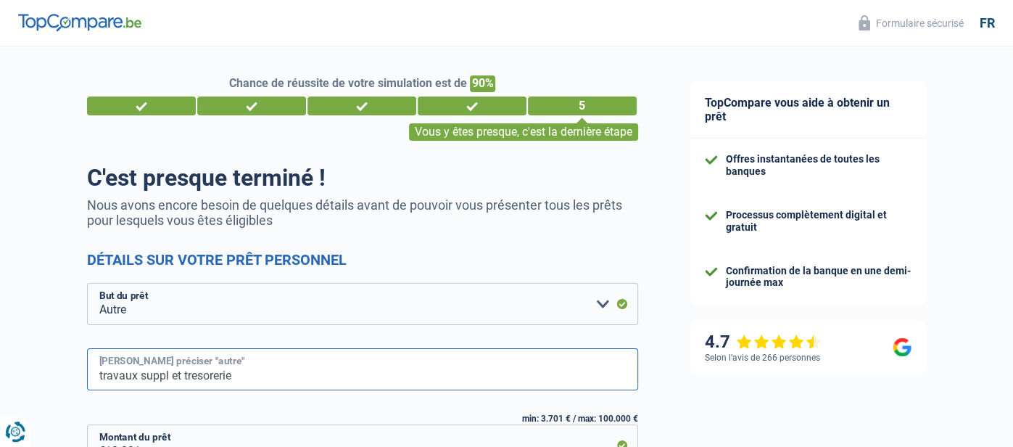
type input "travaux suppl et tresorerie"
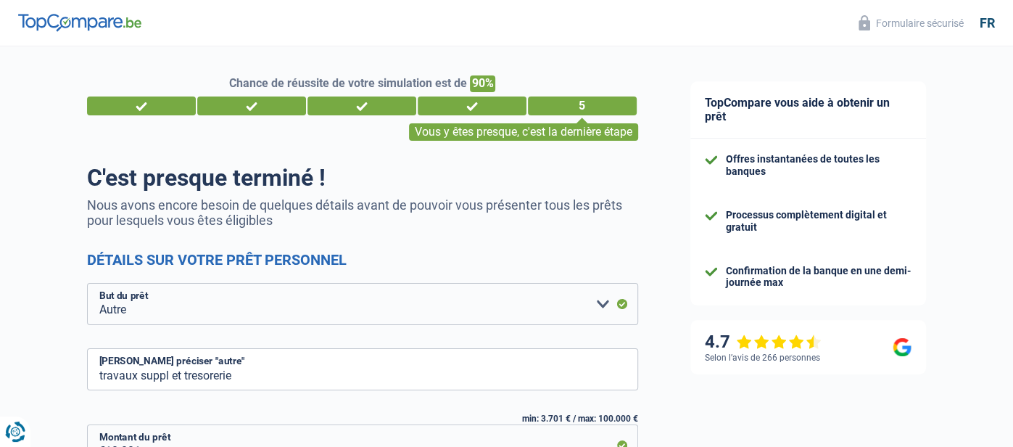
click at [702, 377] on div "TopCompare vous aide à obtenir un prêt Offres instantanées de toutes les banque…" at bounding box center [838, 420] width 349 height 748
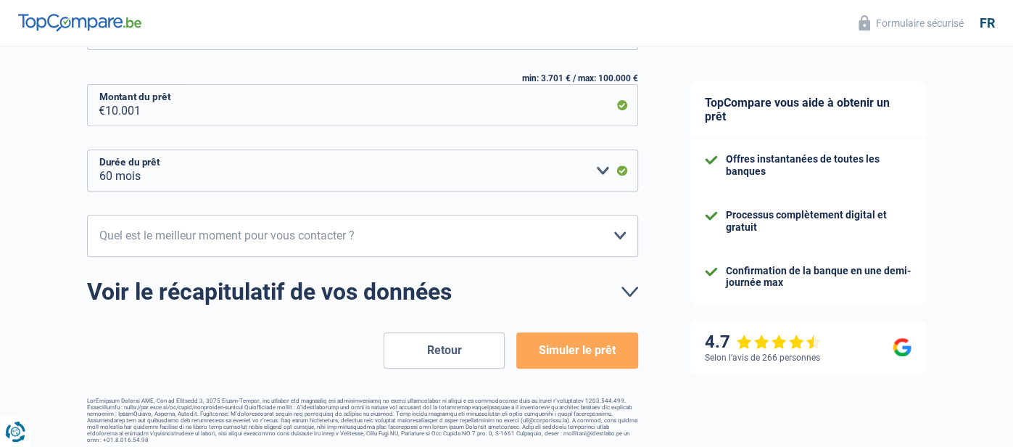
scroll to position [342, 0]
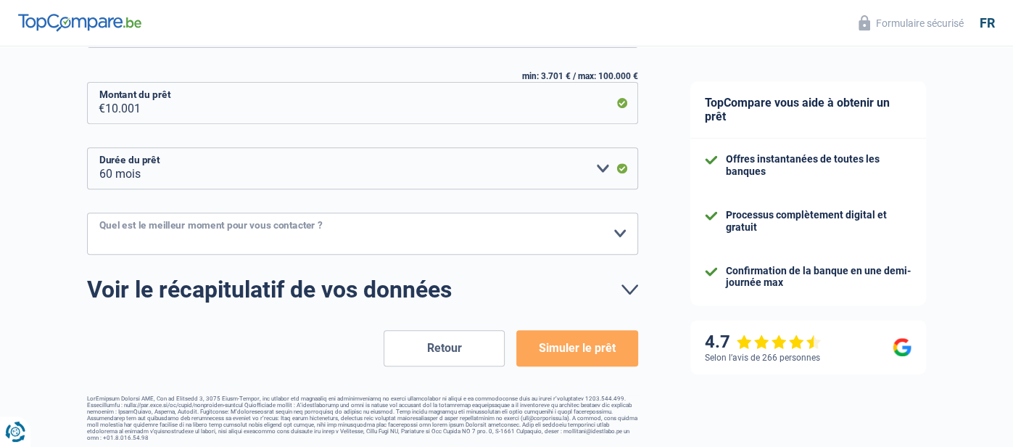
click at [164, 225] on select "10h-12h 12h-14h 14h-16h 16h-18h Veuillez sélectionner une option" at bounding box center [362, 233] width 551 height 42
select select "16-18"
click at [87, 212] on select "10h-12h 12h-14h 14h-16h 16h-18h Veuillez sélectionner une option" at bounding box center [362, 233] width 551 height 42
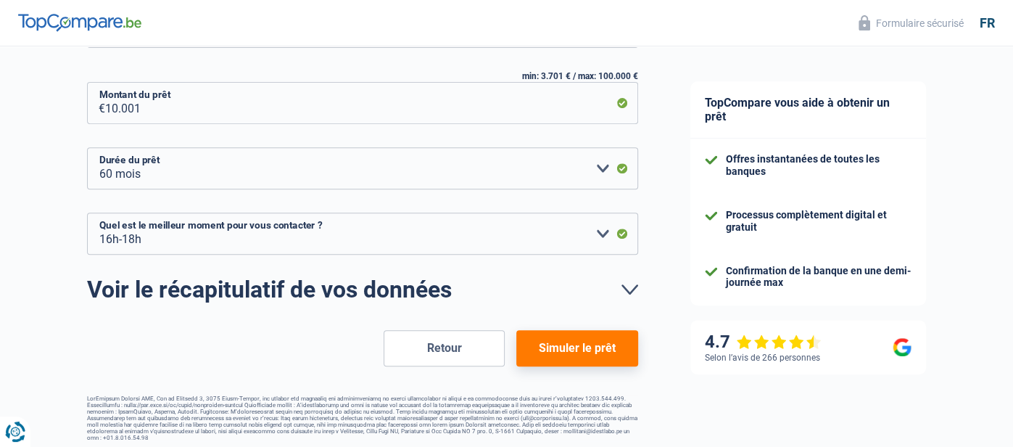
click at [583, 351] on button "Simuler le prêt" at bounding box center [576, 348] width 121 height 36
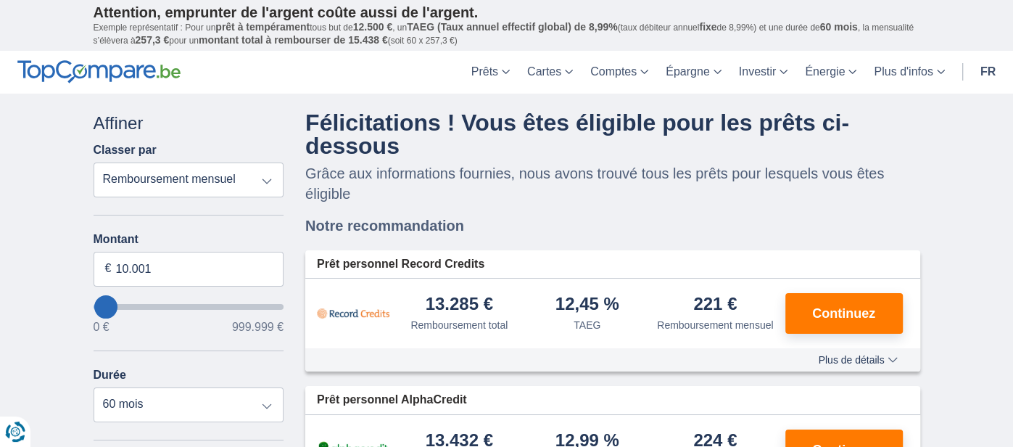
click at [955, 385] on div "× widget.non-eligible-application.title widget.non-eligible-application.text no…" at bounding box center [506, 420] width 1013 height 652
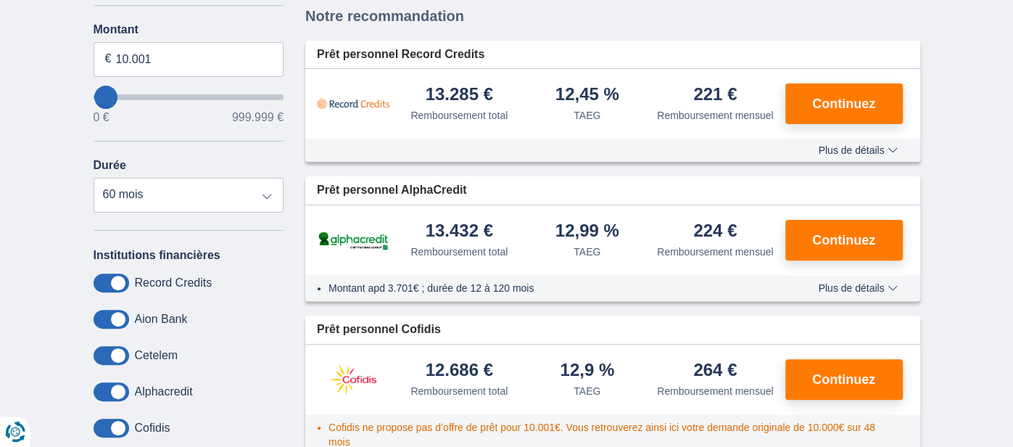
scroll to position [202, 0]
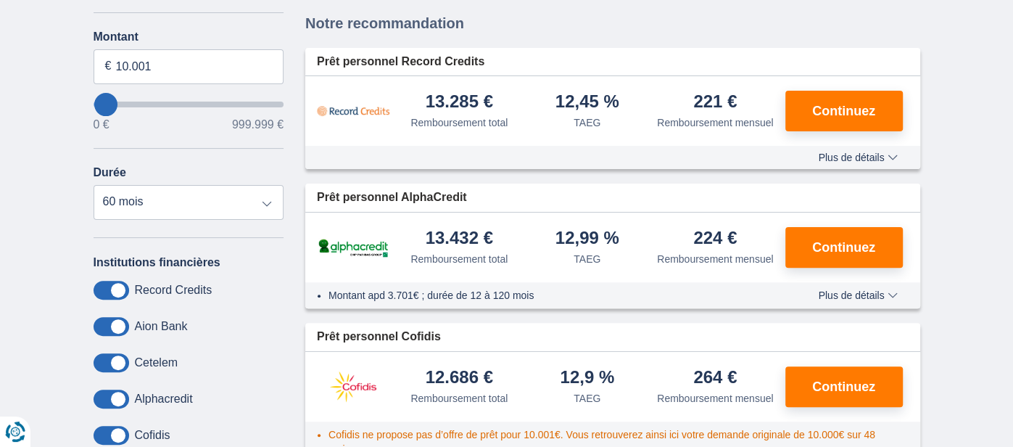
click at [892, 290] on span "Plus de détails" at bounding box center [857, 295] width 79 height 10
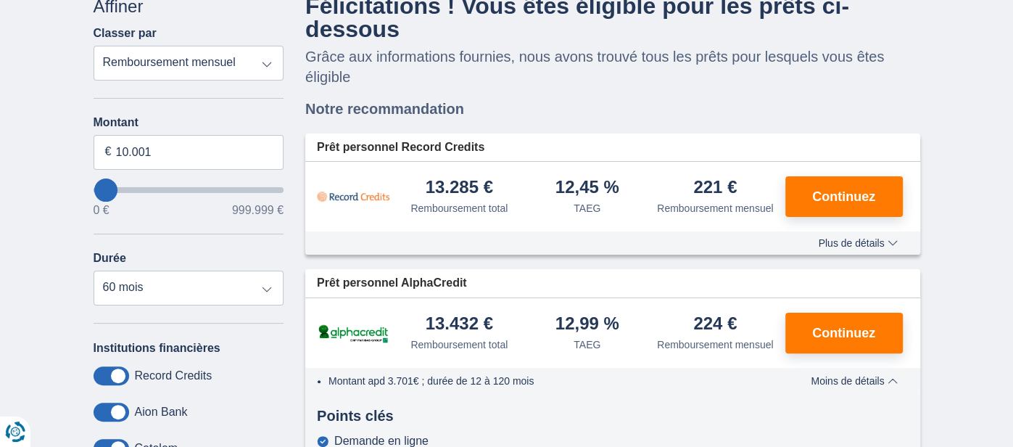
scroll to position [115, 0]
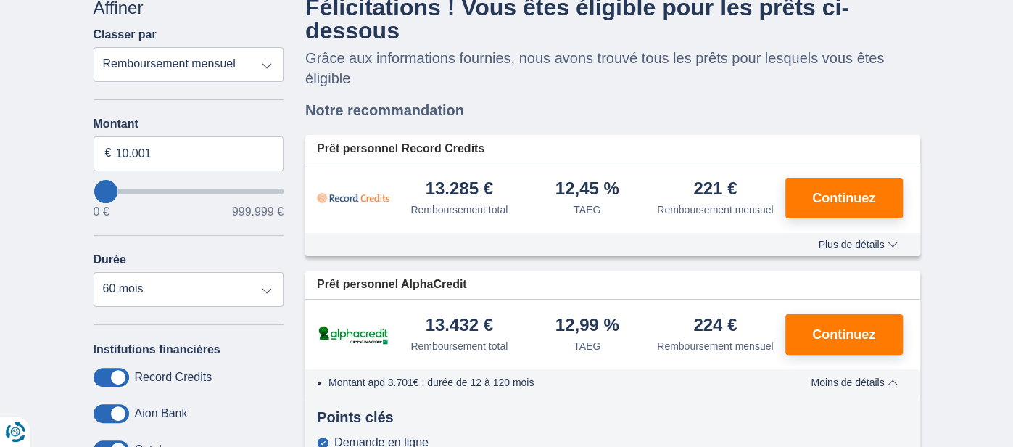
click at [874, 239] on span "Plus de détails" at bounding box center [857, 244] width 79 height 10
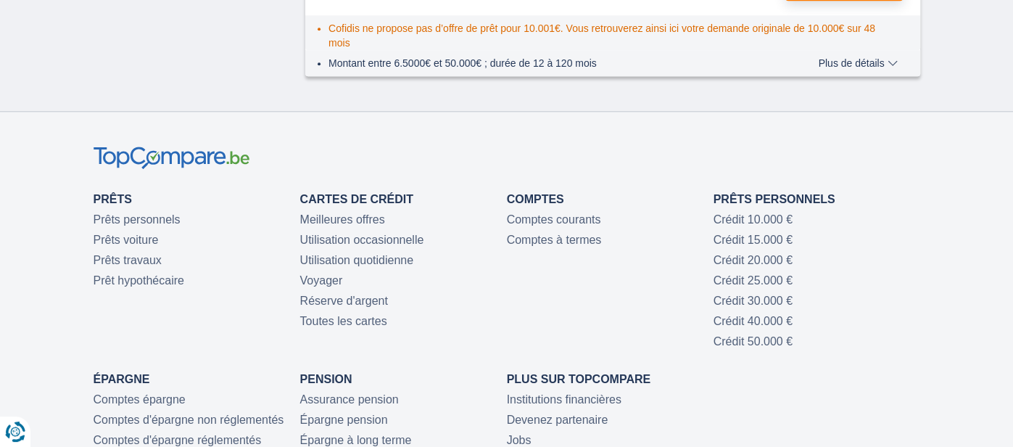
scroll to position [1072, 0]
